Goal: Information Seeking & Learning: Learn about a topic

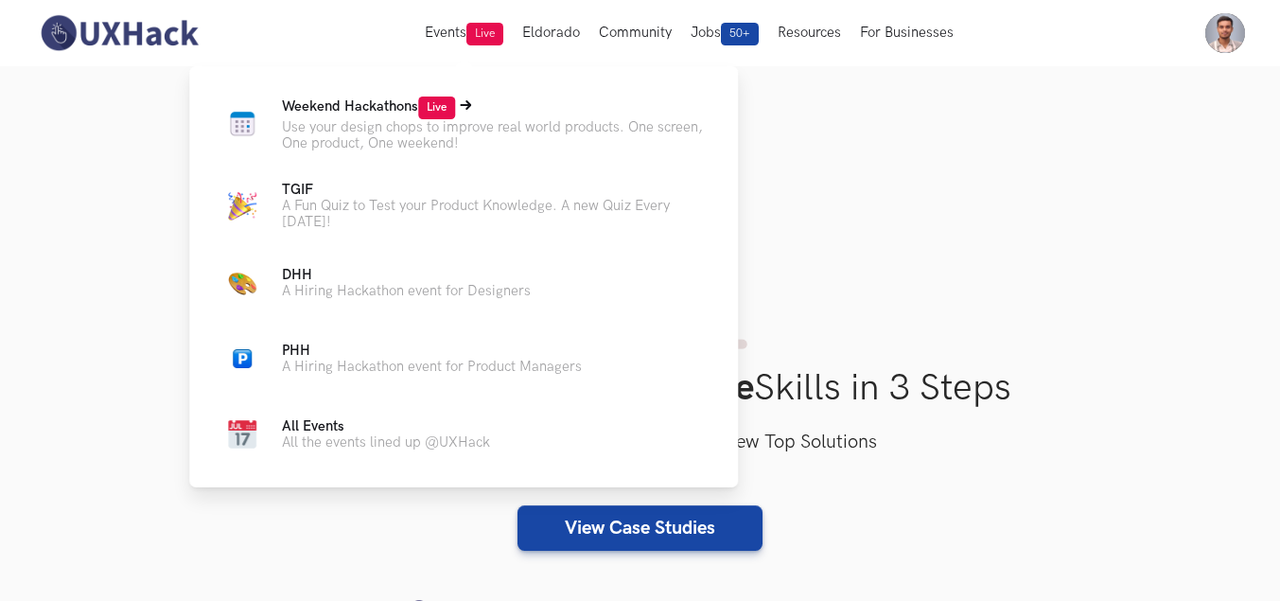
click at [397, 103] on span "Weekend Hackathons Live" at bounding box center [368, 106] width 173 height 16
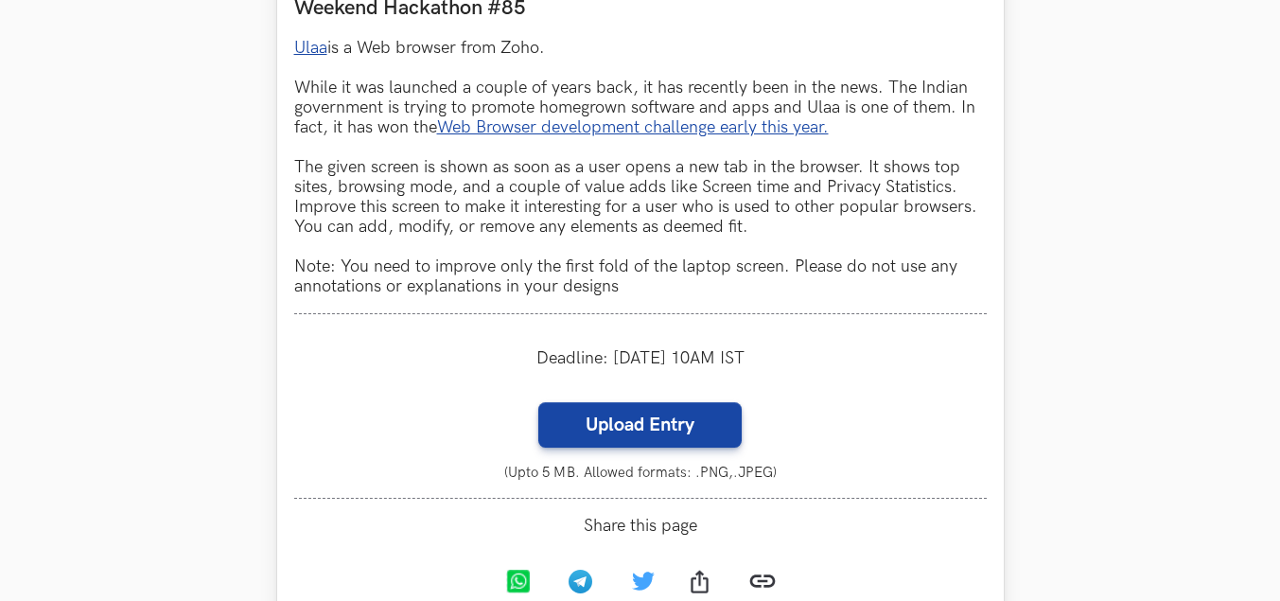
scroll to position [1041, 0]
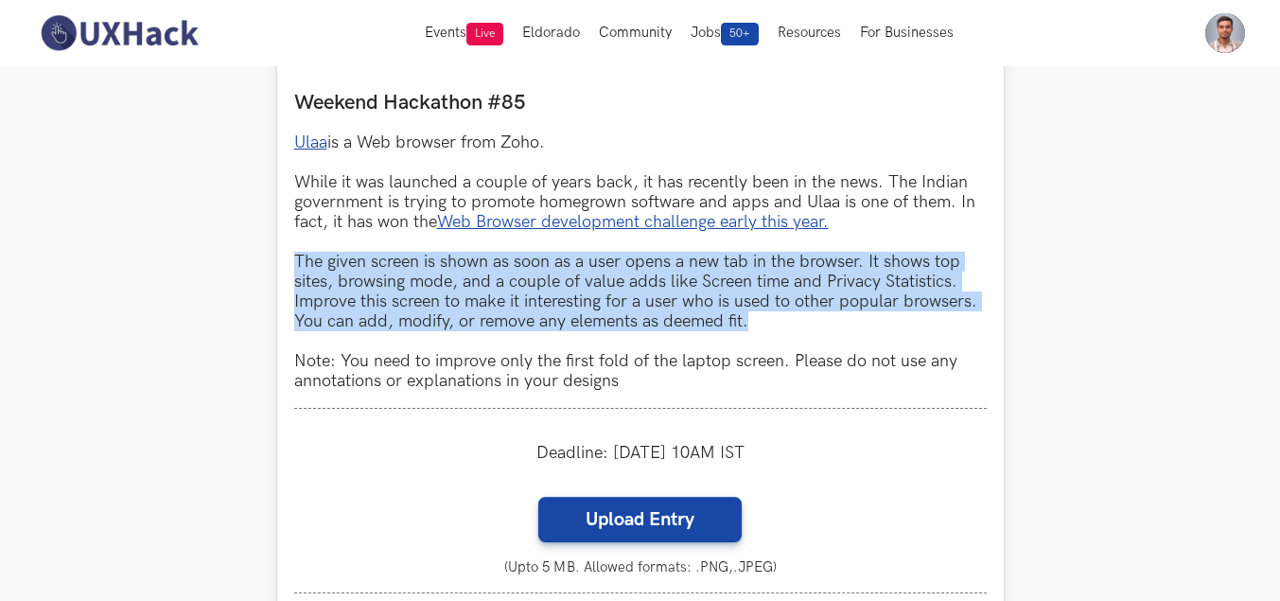
drag, startPoint x: 293, startPoint y: 260, endPoint x: 793, endPoint y: 322, distance: 503.5
click at [793, 322] on p "Ulaa is a Web browser from Zoho. While it was launched a couple of years back, …" at bounding box center [640, 261] width 693 height 258
click at [457, 260] on p "Ulaa is a Web browser from Zoho. While it was launched a couple of years back, …" at bounding box center [640, 261] width 693 height 258
drag, startPoint x: 297, startPoint y: 252, endPoint x: 819, endPoint y: 324, distance: 526.4
click at [819, 324] on p "Ulaa is a Web browser from Zoho. While it was launched a couple of years back, …" at bounding box center [640, 261] width 693 height 258
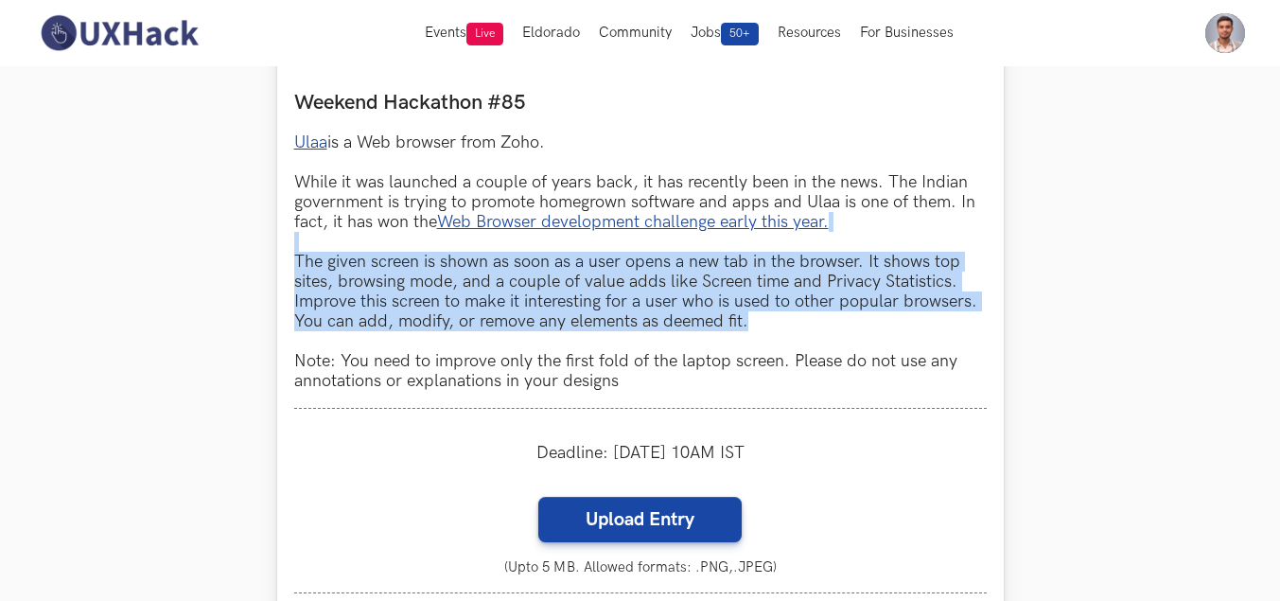
click at [550, 291] on p "Ulaa is a Web browser from Zoho. While it was launched a couple of years back, …" at bounding box center [640, 261] width 693 height 258
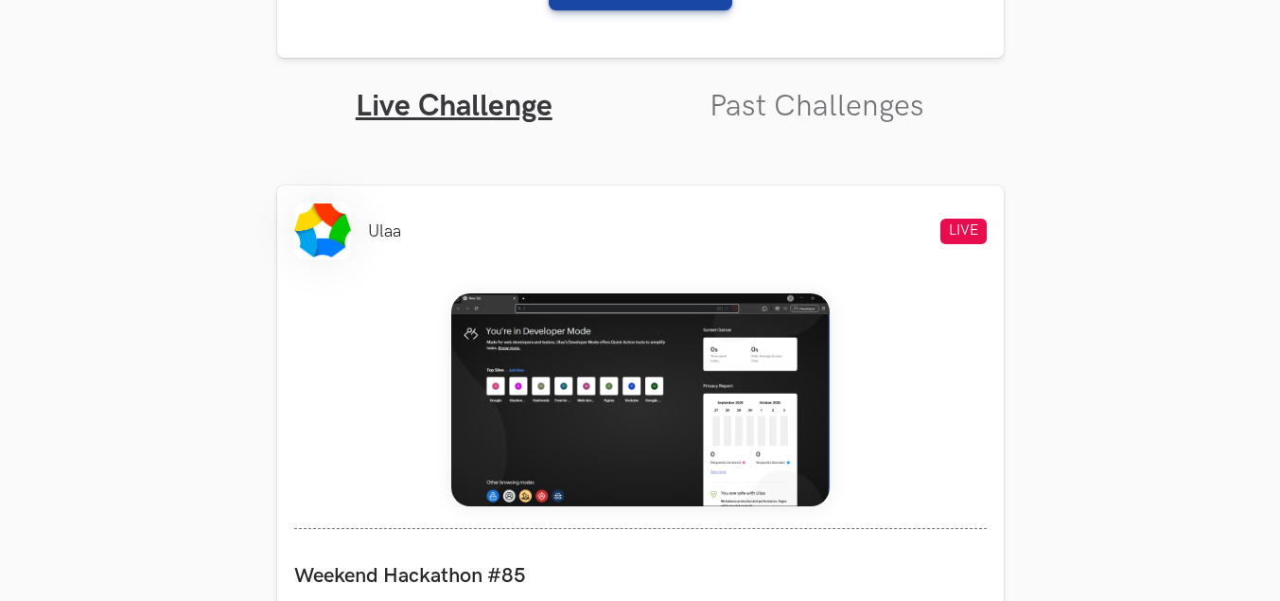
scroll to position [946, 0]
